Goal: Find specific page/section

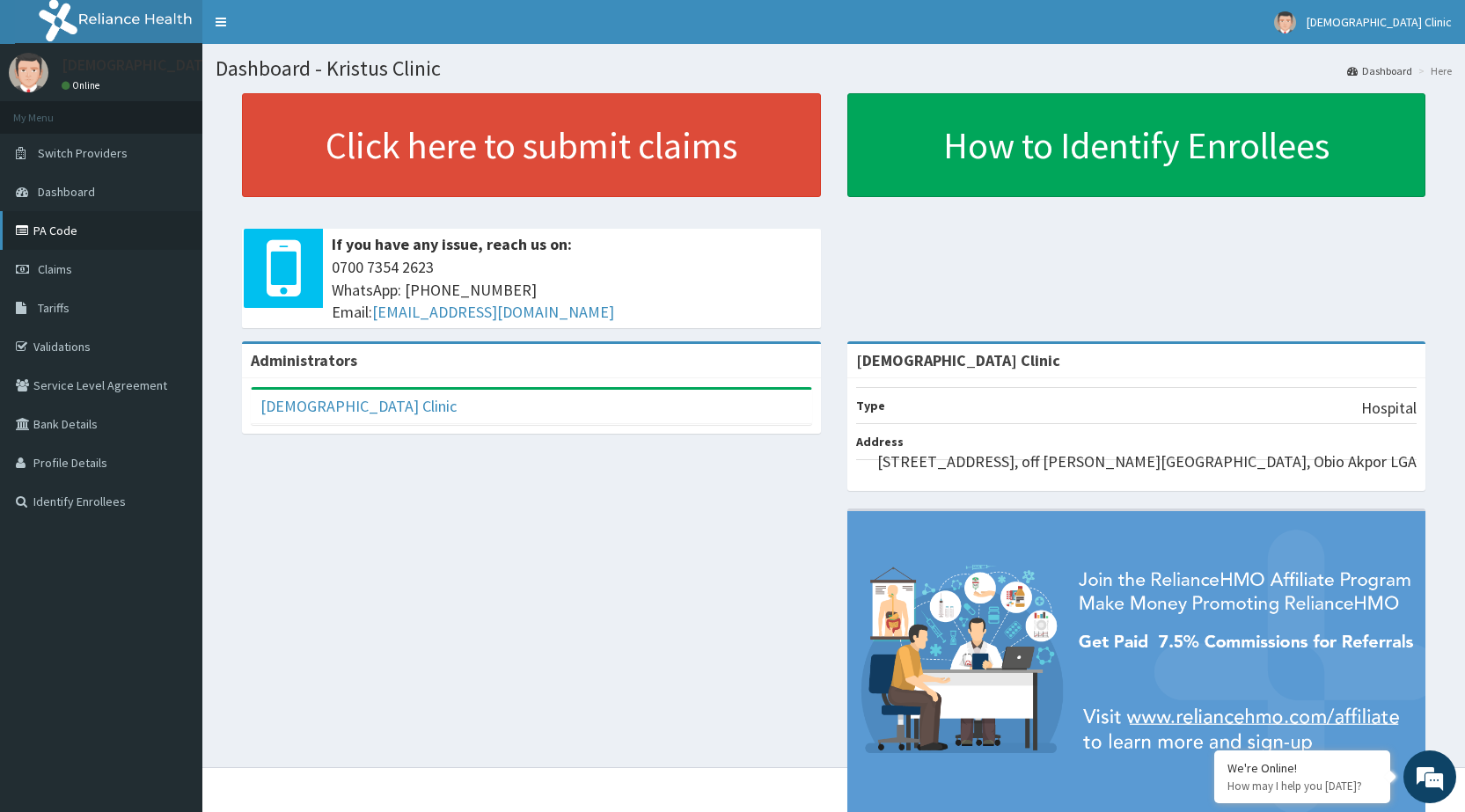
click at [56, 241] on link "PA Code" at bounding box center [101, 231] width 202 height 39
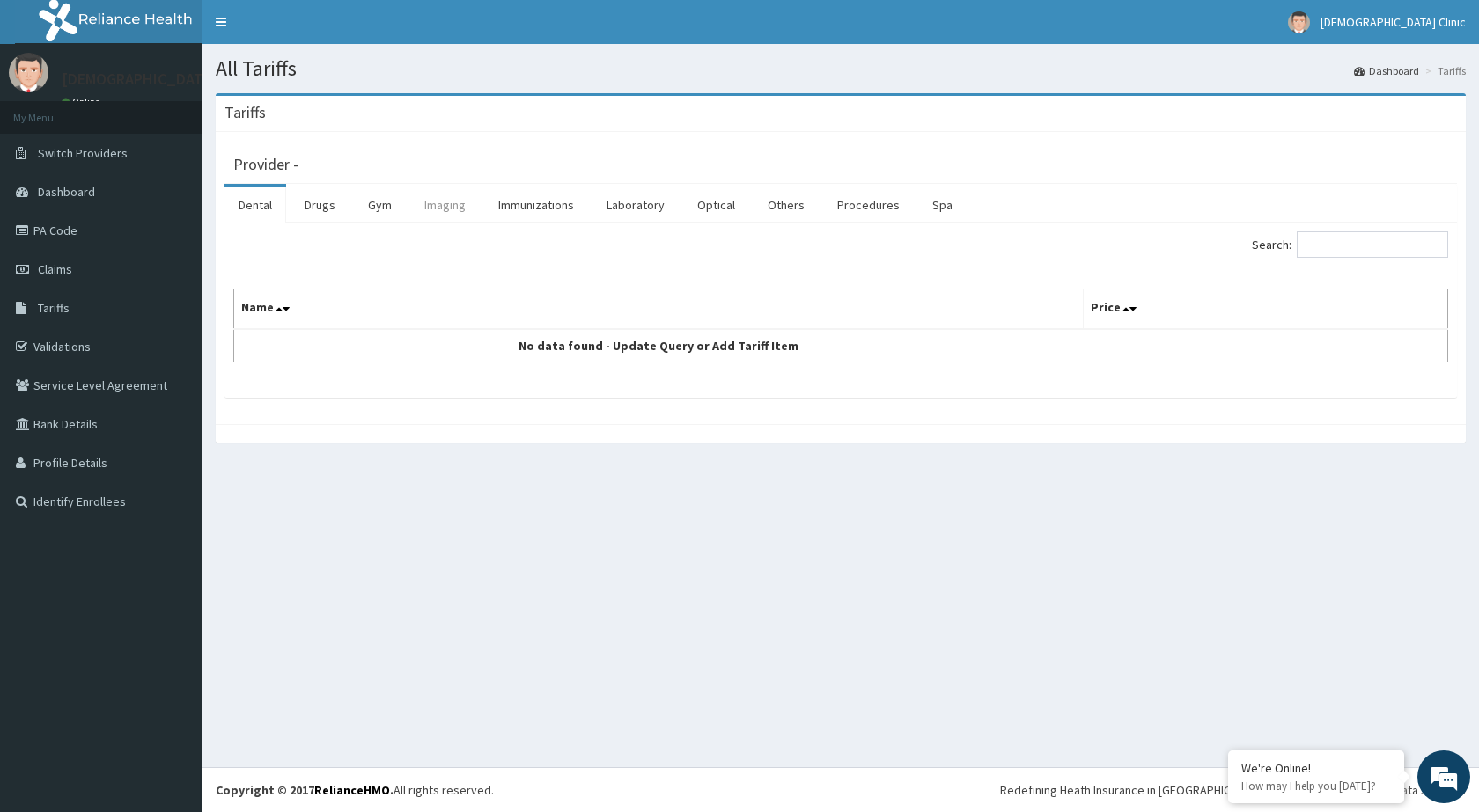
click at [455, 208] on link "Imaging" at bounding box center [445, 205] width 70 height 37
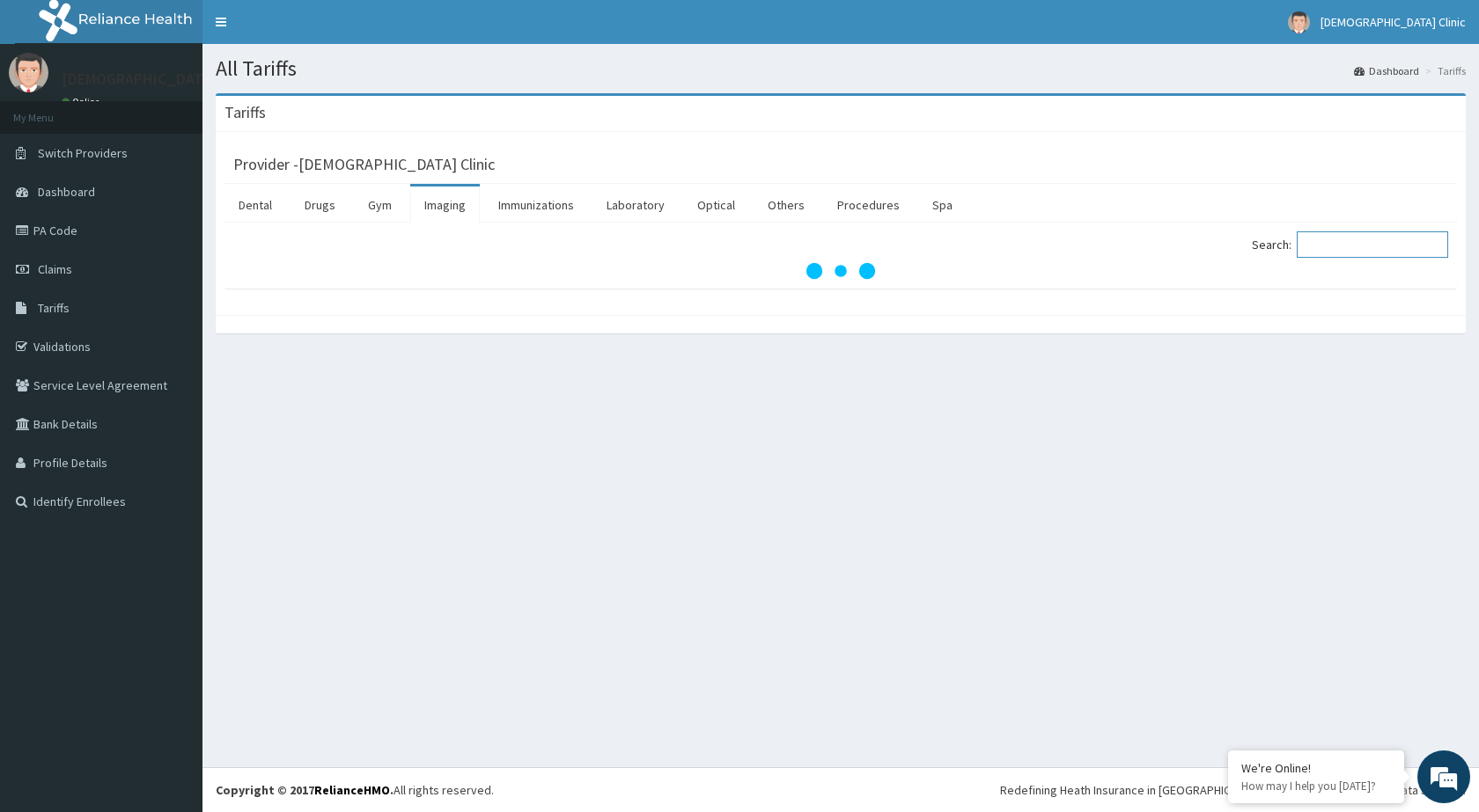
click at [1326, 242] on input "Search:" at bounding box center [1371, 244] width 151 height 26
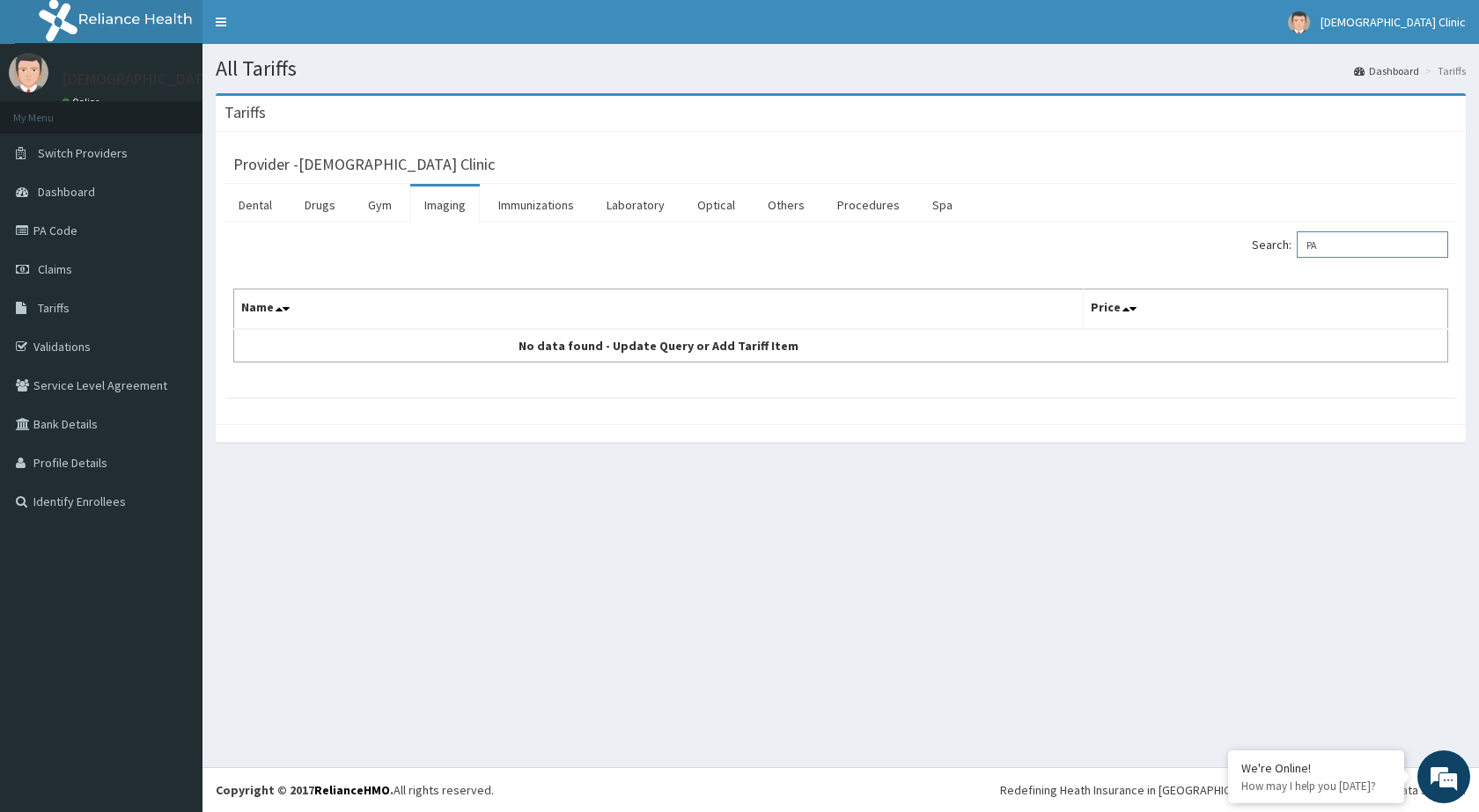
type input "P"
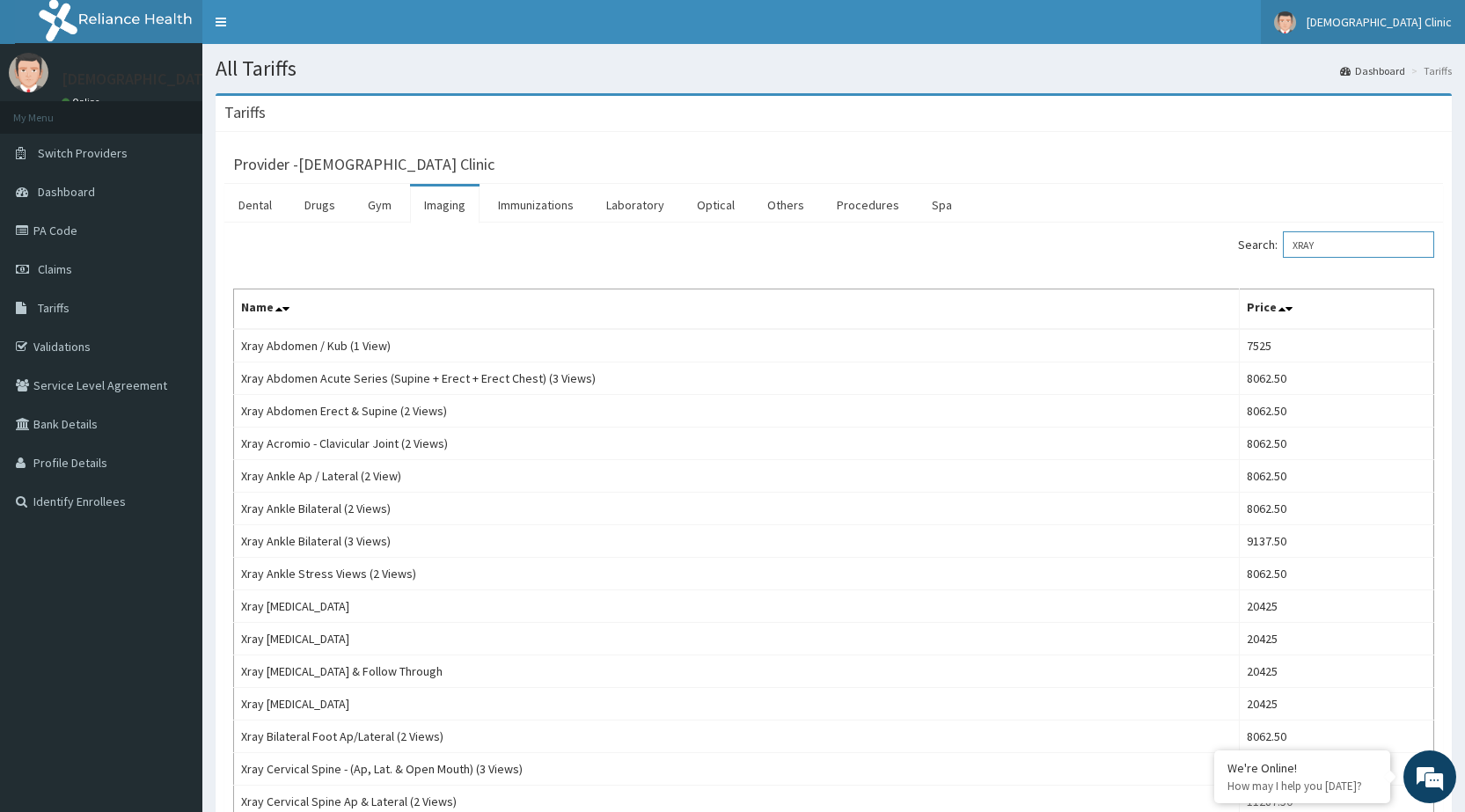
type input "XRAY"
